Goal: Check status: Check status

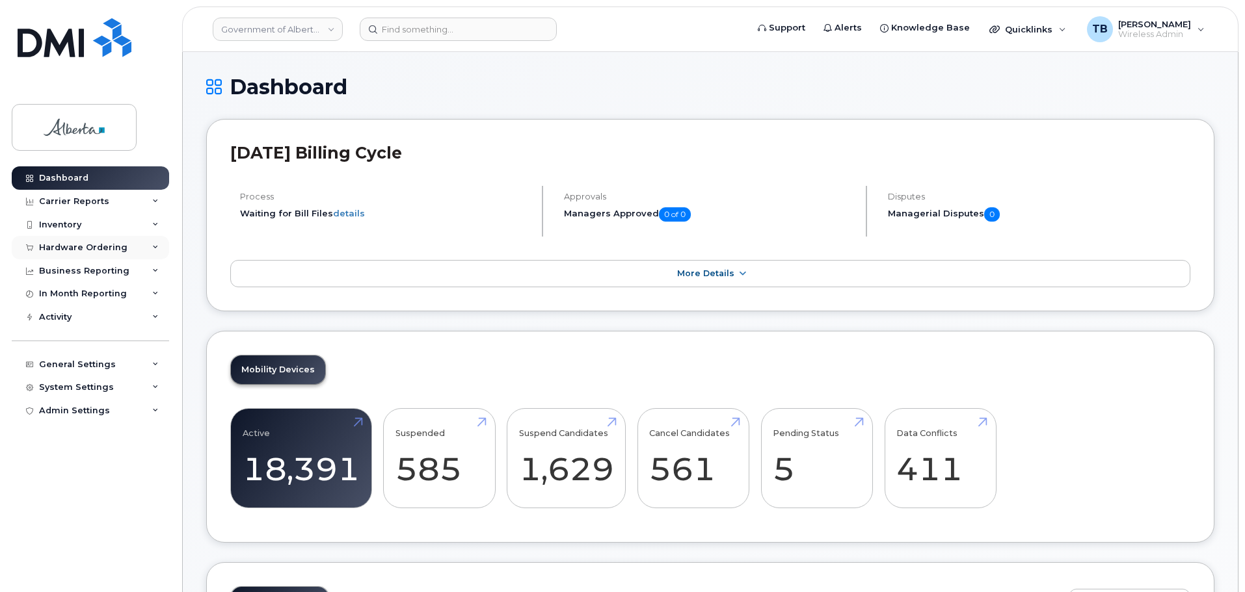
click at [87, 248] on div "Hardware Ordering" at bounding box center [83, 248] width 88 height 10
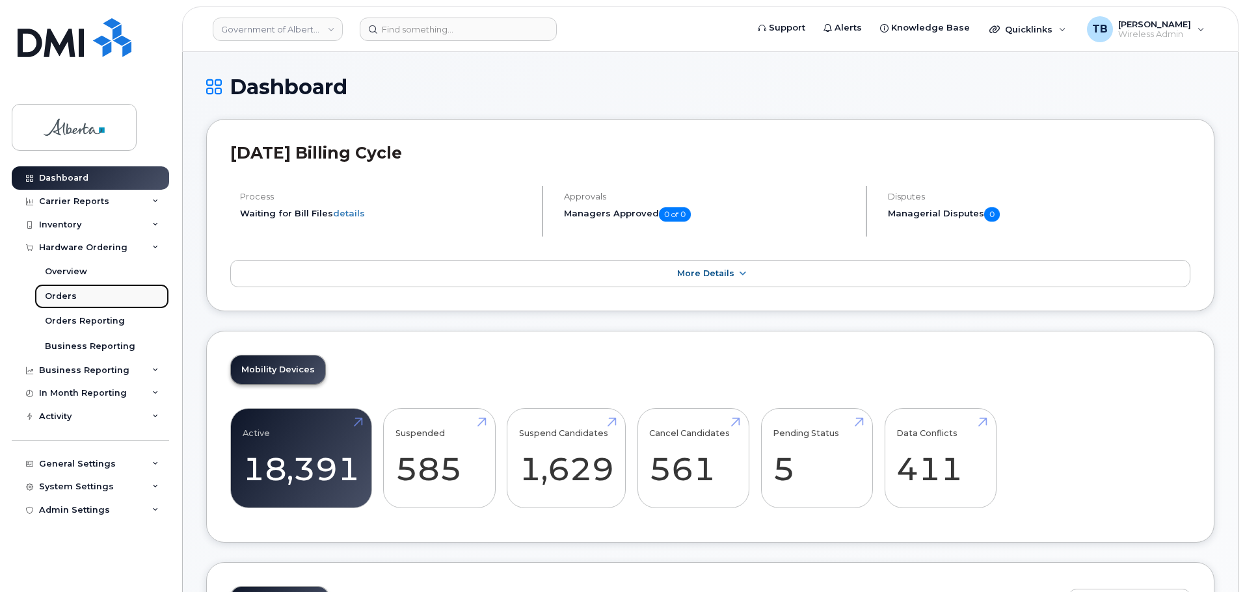
click at [72, 296] on div "Orders" at bounding box center [61, 297] width 32 height 12
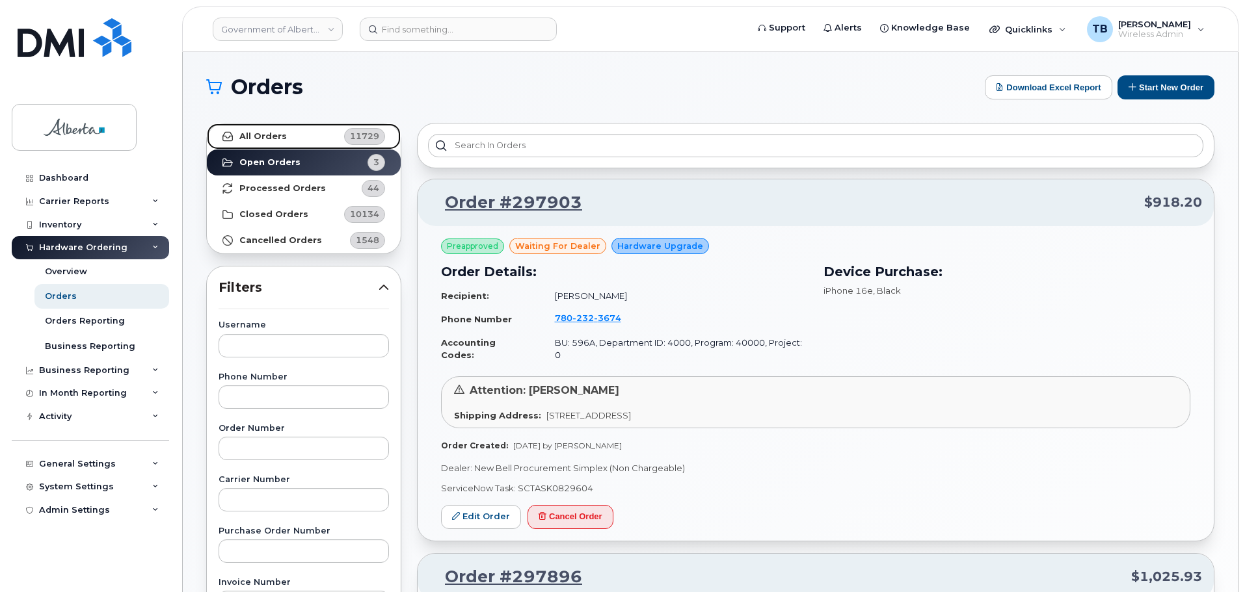
click at [261, 129] on link "All Orders 11729" at bounding box center [304, 137] width 194 height 26
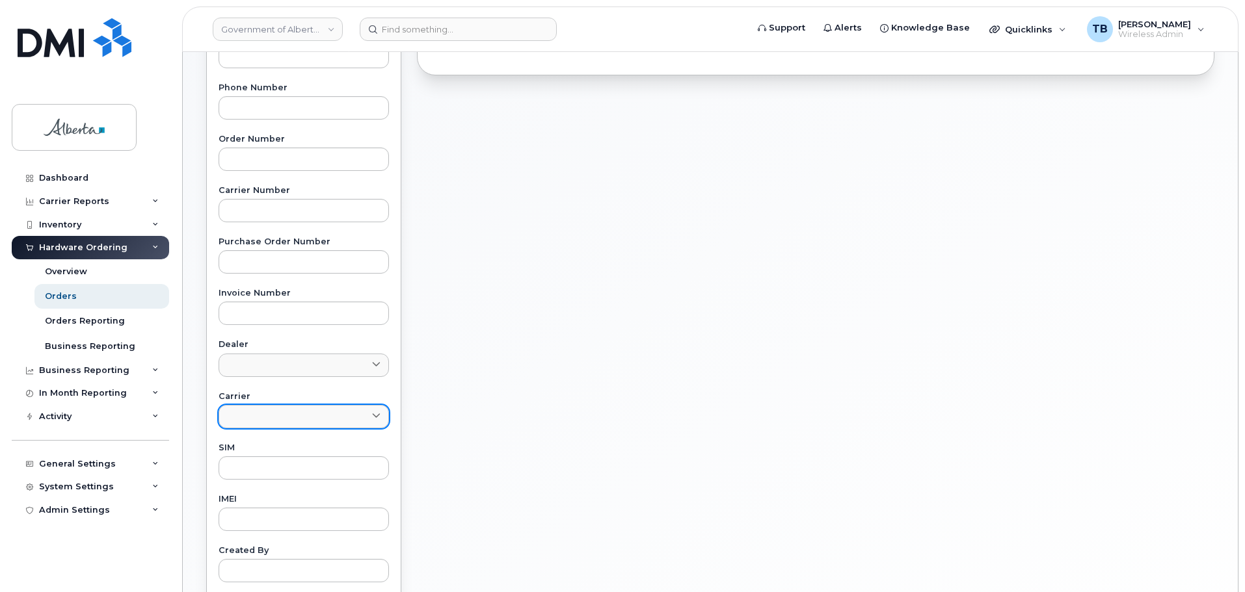
scroll to position [390, 0]
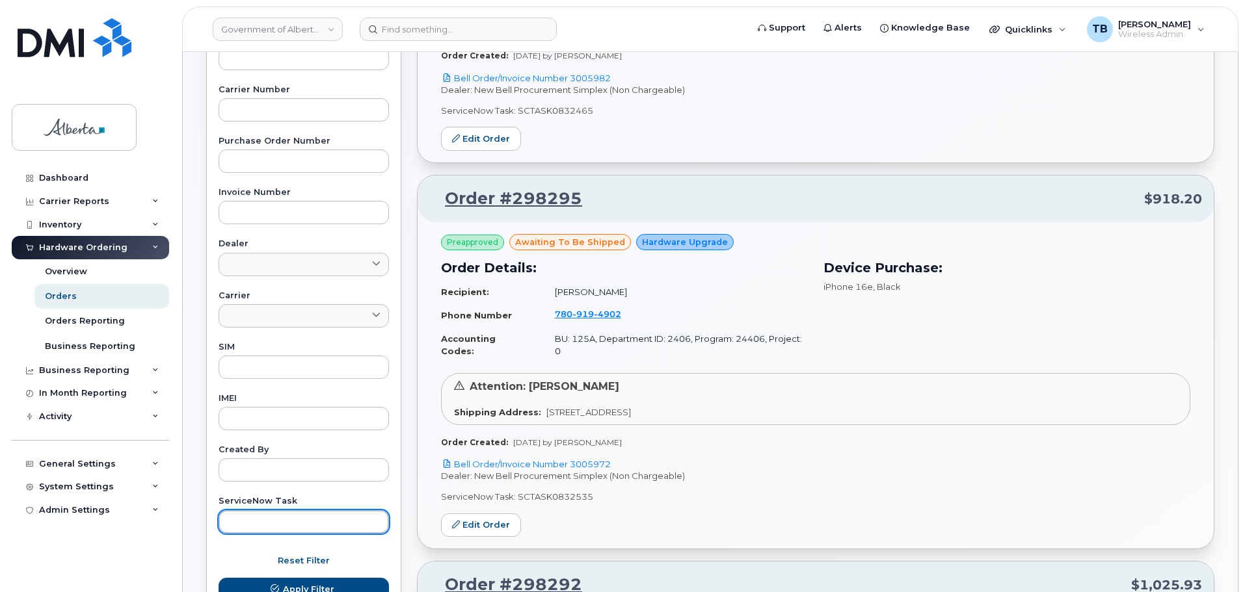
click at [254, 521] on input "text" at bounding box center [303, 521] width 170 height 23
paste input "SCTASK0831000"
type input "SCTASK0831000"
click at [218, 578] on button "Apply Filter" at bounding box center [303, 589] width 170 height 23
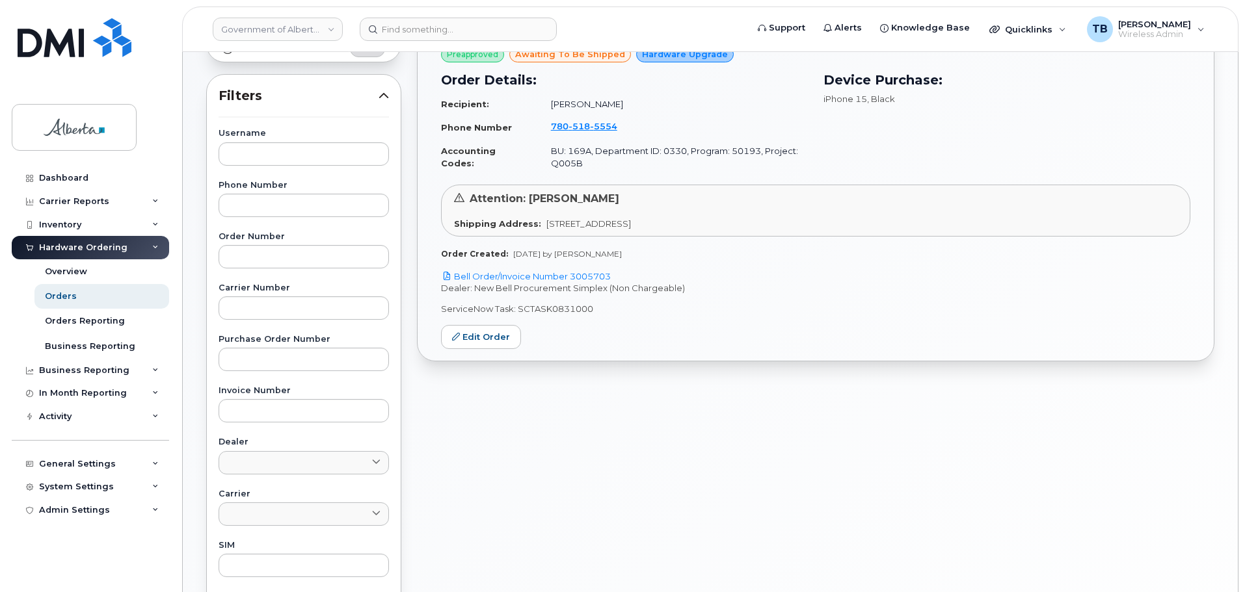
scroll to position [130, 0]
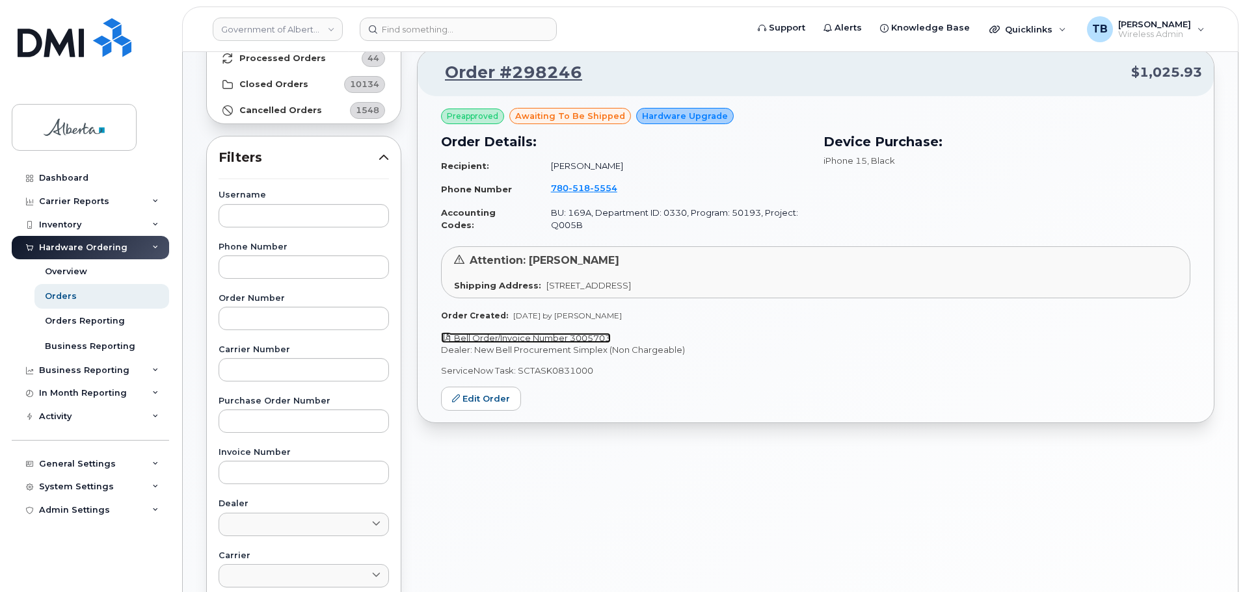
click at [537, 339] on link "Bell Order/Invoice Number 3005703" at bounding box center [526, 338] width 170 height 10
click at [590, 191] on span "5554" at bounding box center [603, 188] width 27 height 10
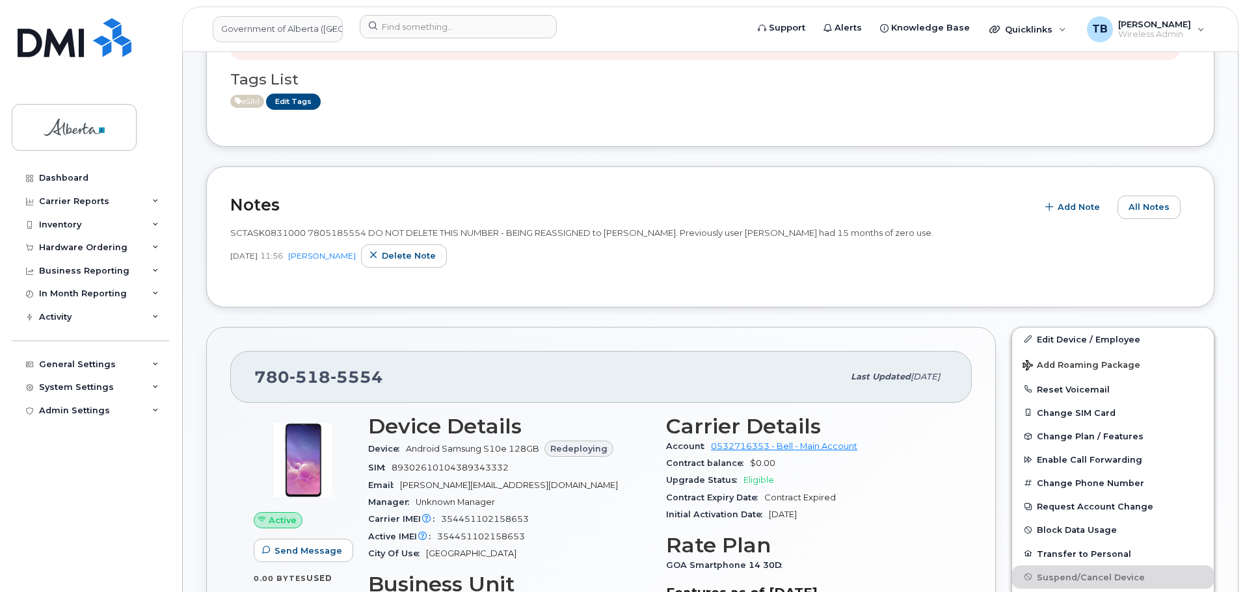
scroll to position [195, 0]
